Goal: Book appointment/travel/reservation

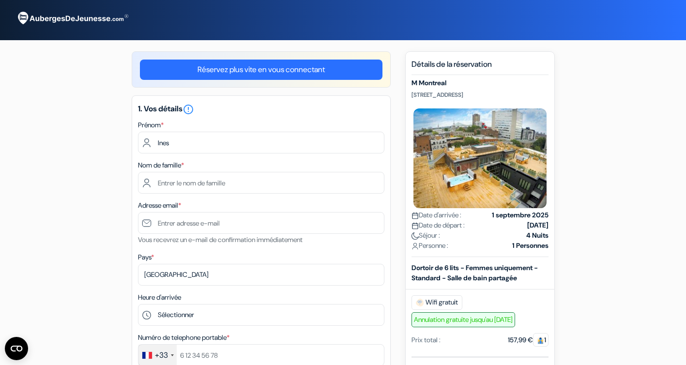
type input "Ines"
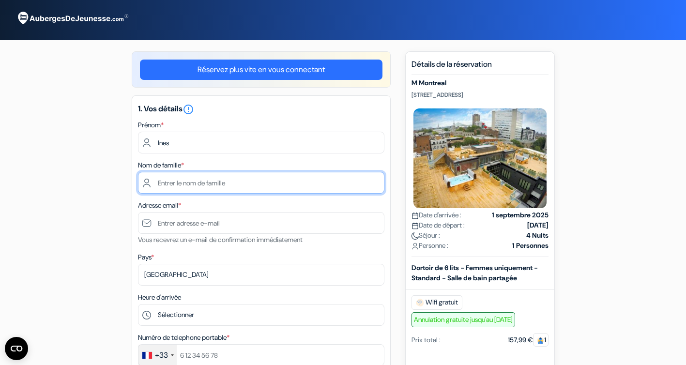
click at [171, 183] on input "text" at bounding box center [261, 183] width 246 height 22
type input "Michrafy"
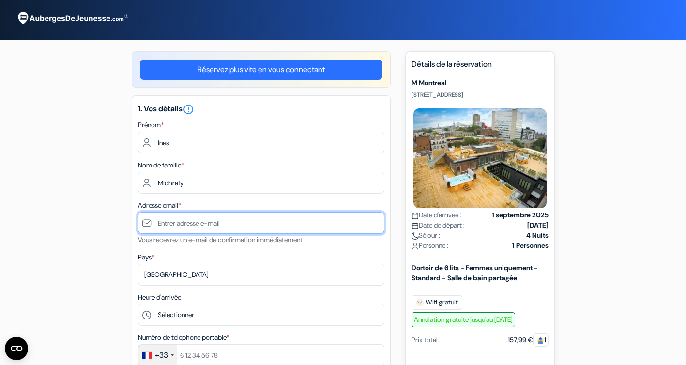
click at [160, 219] on input "text" at bounding box center [261, 223] width 246 height 22
type input "[EMAIL_ADDRESS][DOMAIN_NAME]"
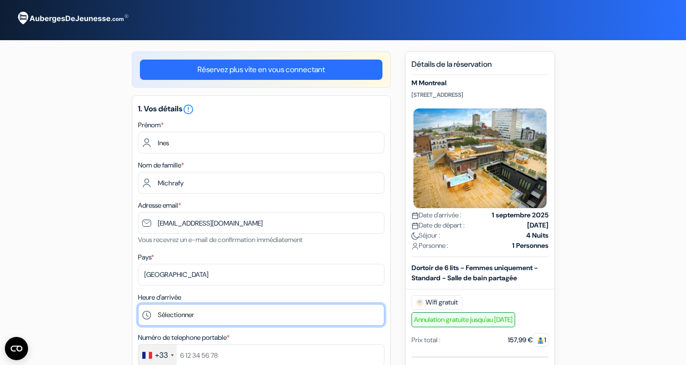
click at [202, 318] on select "Sélectionner 1:00 2:00 3:00 4:00 5:00 6:00 7:00 8:00 9:00 10:00 11:00 12:00 13:…" at bounding box center [261, 315] width 246 height 22
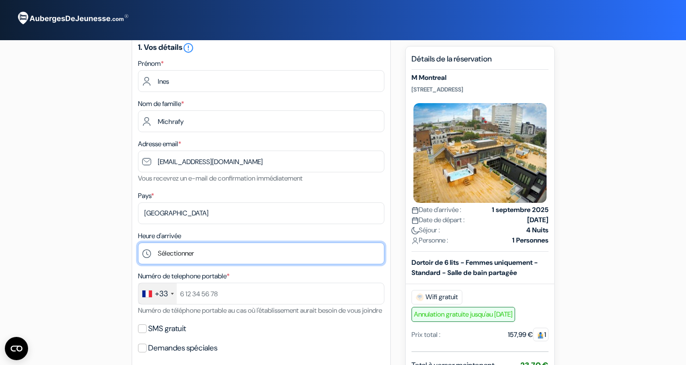
scroll to position [66, 0]
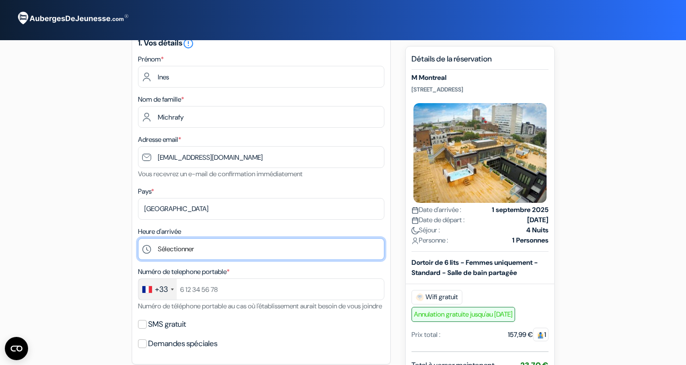
click at [170, 245] on select "Sélectionner 1:00 2:00 3:00 4:00 5:00 6:00 7:00 8:00 9:00 10:00 11:00 12:00 13:…" at bounding box center [261, 249] width 246 height 22
select select "20"
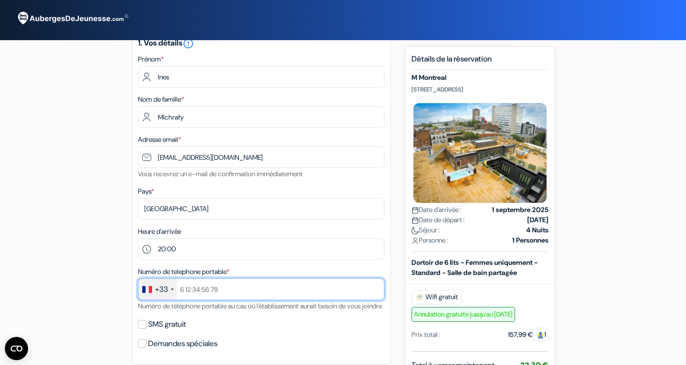
click at [185, 293] on input "text" at bounding box center [261, 289] width 246 height 22
type input "781754770"
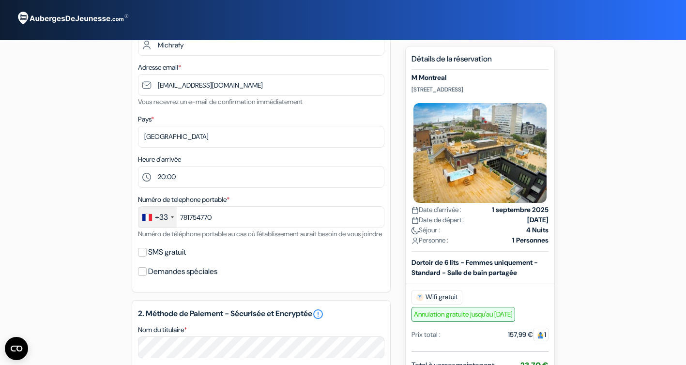
scroll to position [139, 0]
click at [144, 275] on input "Demandes spéciales" at bounding box center [142, 270] width 9 height 9
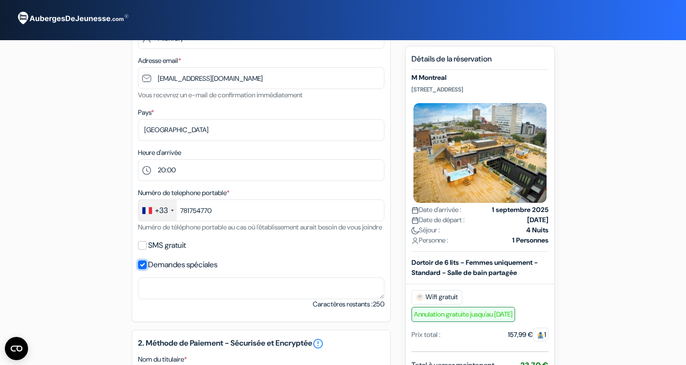
scroll to position [146, 0]
click at [147, 271] on div "Demandes spéciales" at bounding box center [261, 264] width 246 height 14
click at [141, 268] on input "Demandes spéciales" at bounding box center [142, 263] width 9 height 9
checkbox input "false"
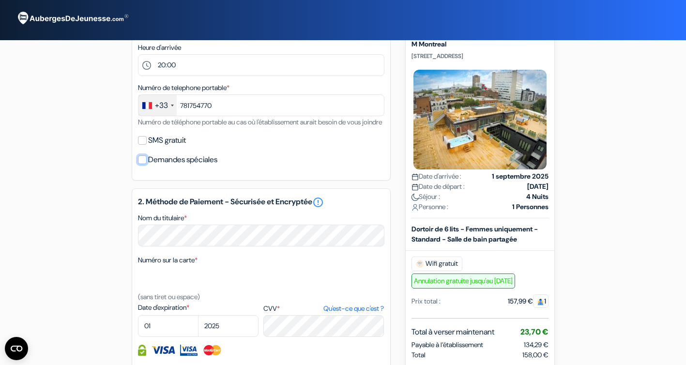
scroll to position [253, 0]
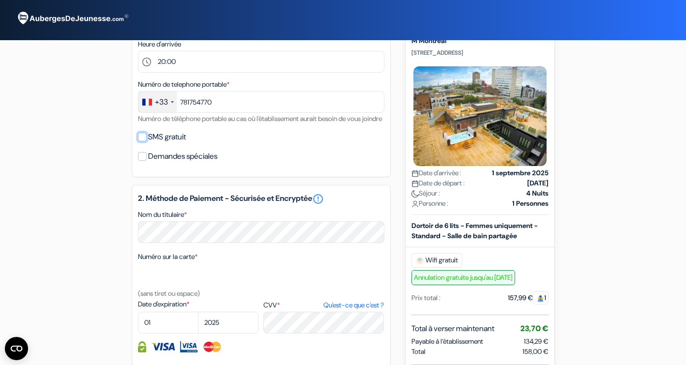
click at [144, 141] on input "SMS gratuit" at bounding box center [142, 137] width 9 height 9
checkbox input "true"
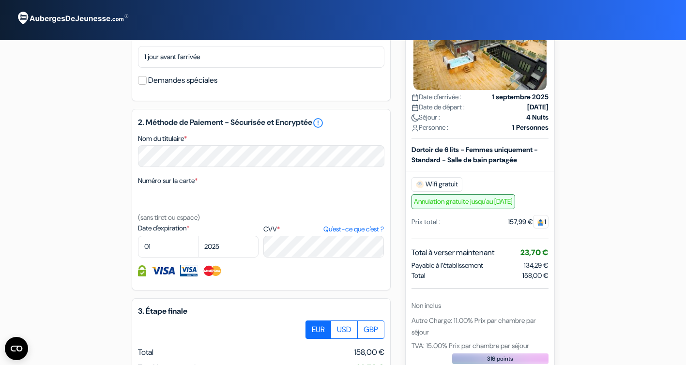
scroll to position [358, 0]
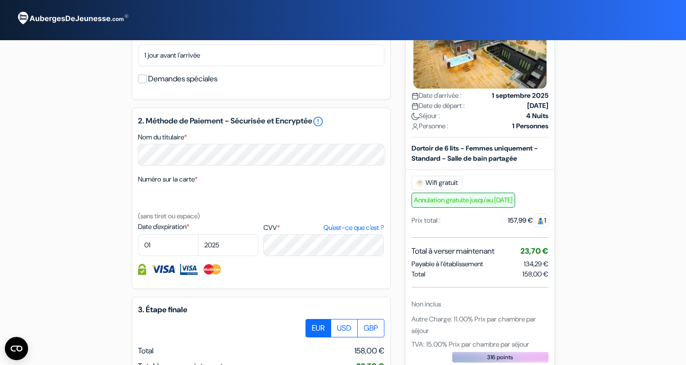
click at [214, 196] on div "Numéro sur la carte * (sans tiret ou espace)" at bounding box center [261, 197] width 246 height 48
click at [162, 254] on select "01 02 03 04 05 06 07 08 09 10 11 12" at bounding box center [168, 245] width 61 height 22
select select "02"
click at [223, 256] on select "2025 2026 2027 2028 2029 2030 2031 2032 2033 2034 2035 2036 2037 2038 2039 2040…" at bounding box center [228, 245] width 61 height 22
select select "2029"
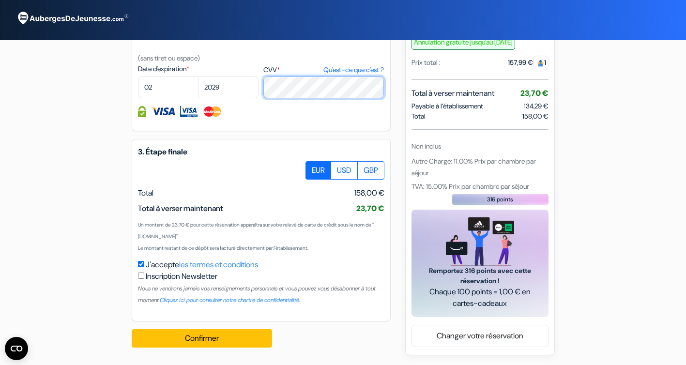
scroll to position [529, 0]
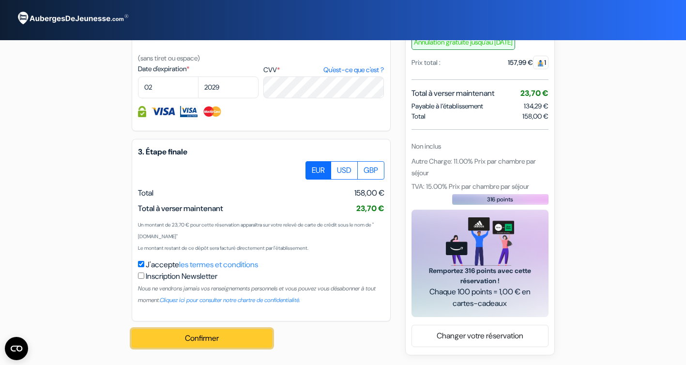
click at [192, 337] on button "Confirmer Loading..." at bounding box center [202, 338] width 140 height 18
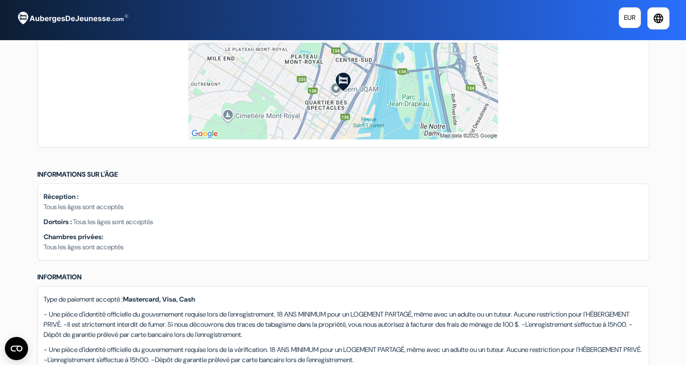
scroll to position [664, 0]
